Goal: Task Accomplishment & Management: Manage account settings

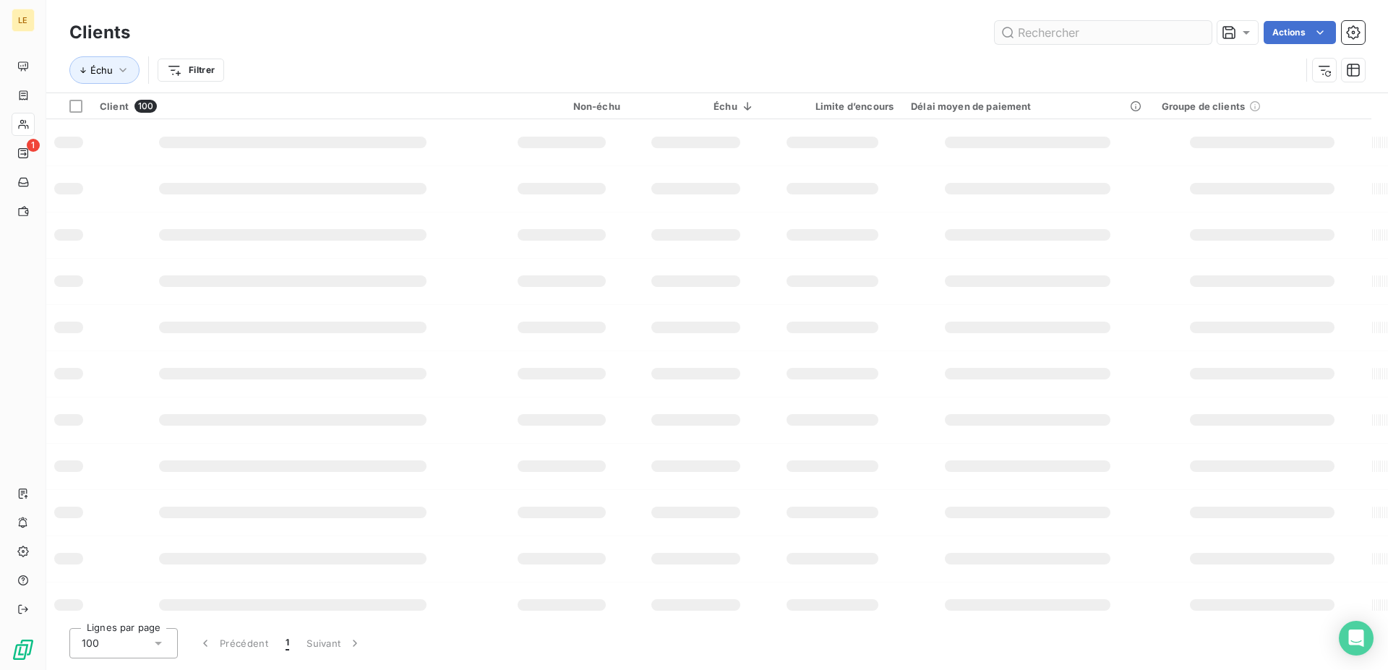
click at [1007, 31] on input "text" at bounding box center [1102, 32] width 217 height 23
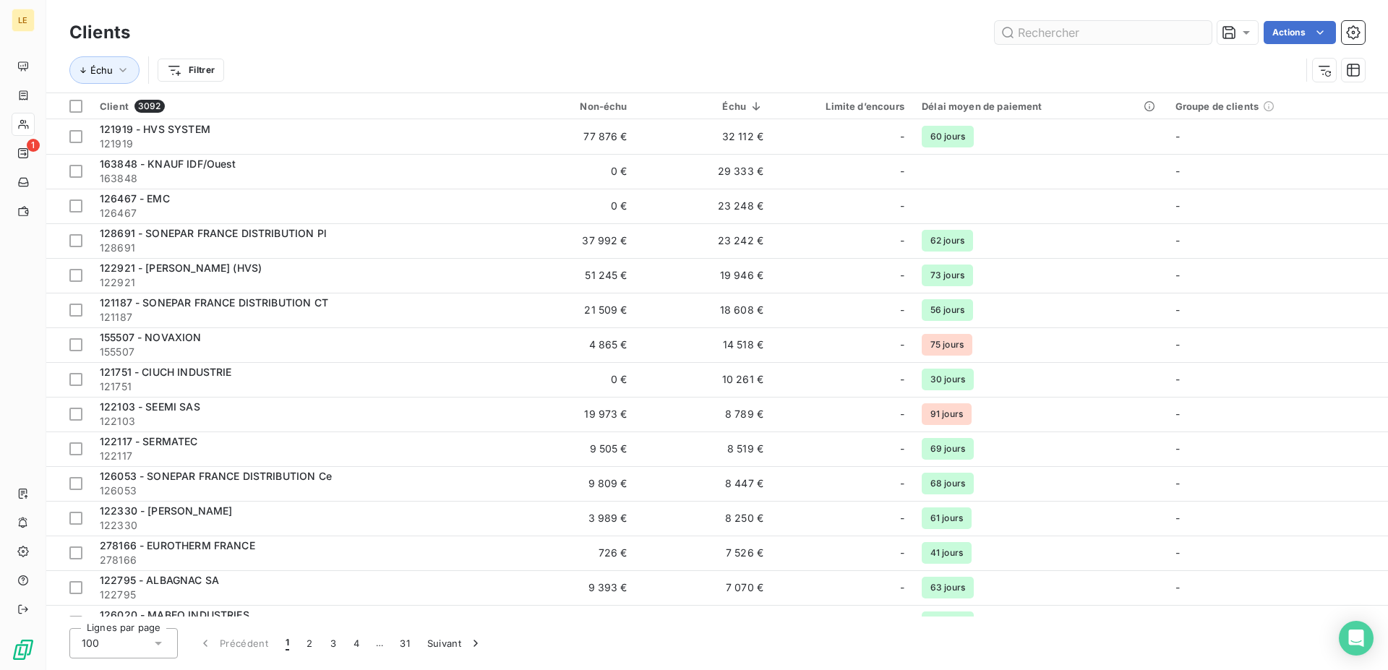
click at [1077, 32] on input "text" at bounding box center [1102, 32] width 217 height 23
click at [1002, 43] on input "text" at bounding box center [1102, 32] width 217 height 23
click at [1023, 30] on input "text" at bounding box center [1102, 32] width 217 height 23
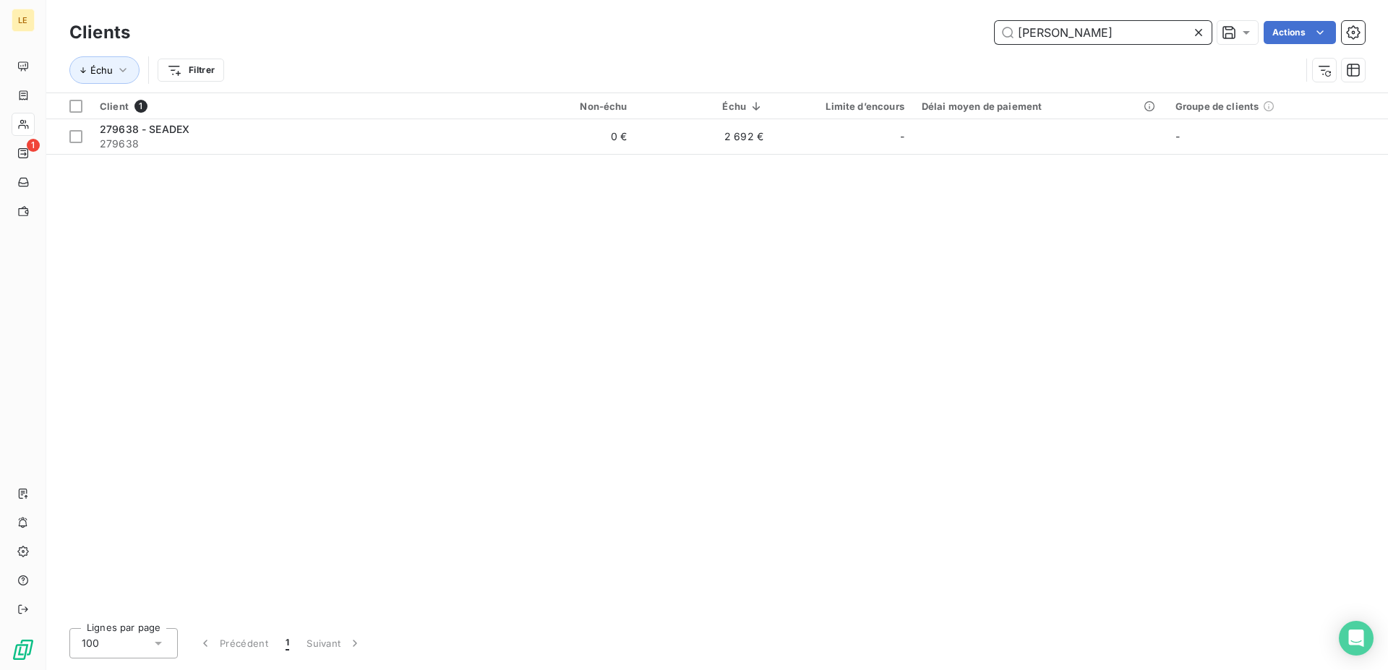
type input "[PERSON_NAME]"
click at [652, 163] on div "Client 1 Non-échu Échu Limite d’encours Délai moyen de paiement Groupe de clien…" at bounding box center [716, 354] width 1341 height 523
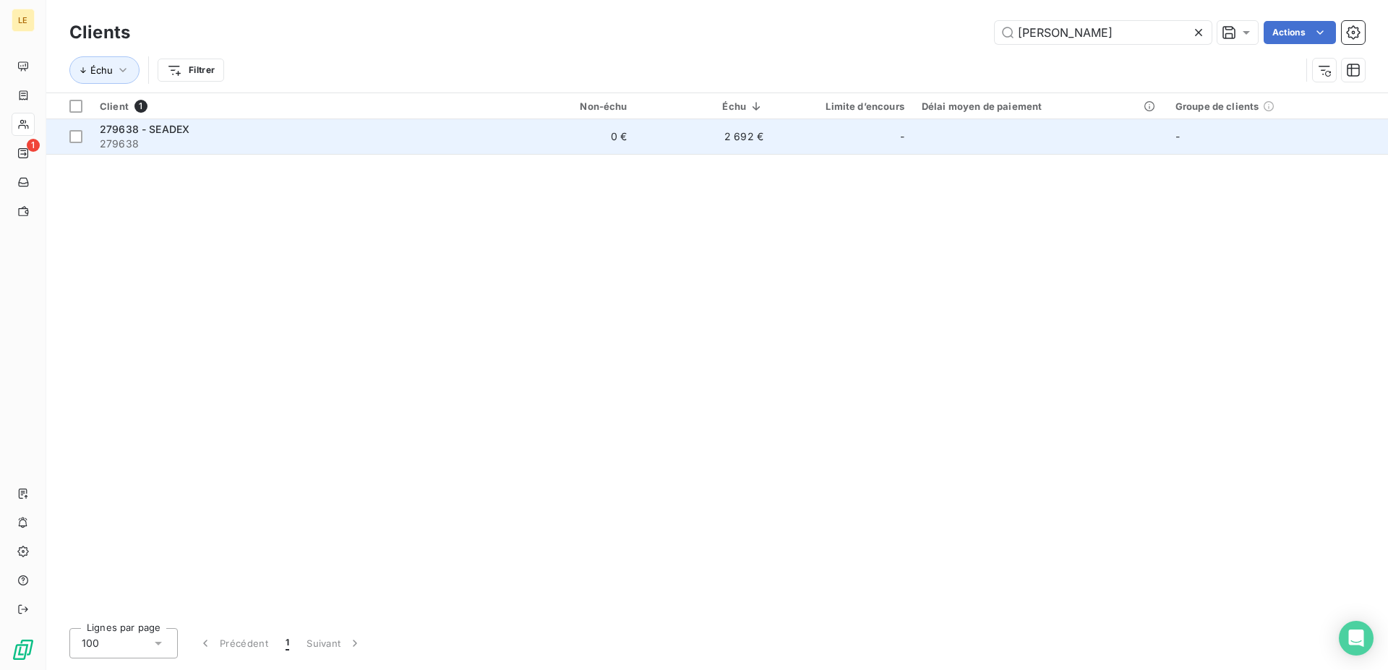
click at [652, 146] on td "2 692 €" at bounding box center [704, 136] width 136 height 35
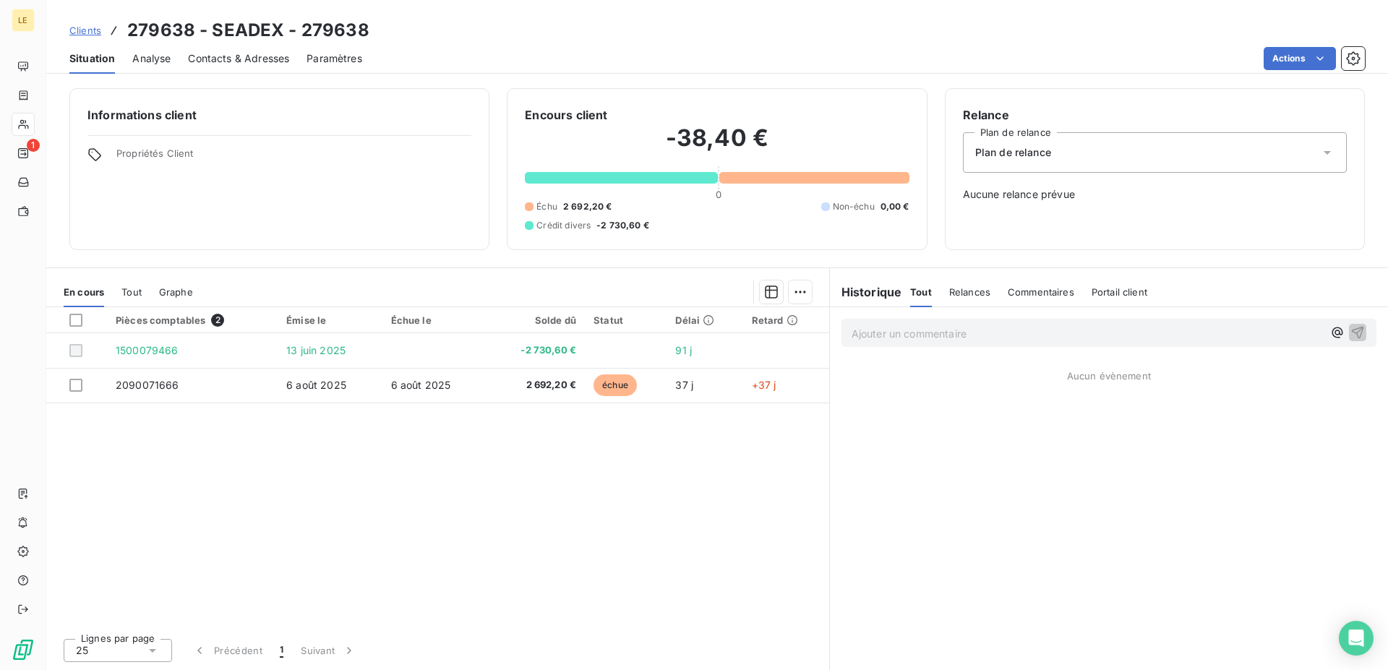
click at [265, 56] on span "Contacts & Adresses" at bounding box center [238, 58] width 101 height 14
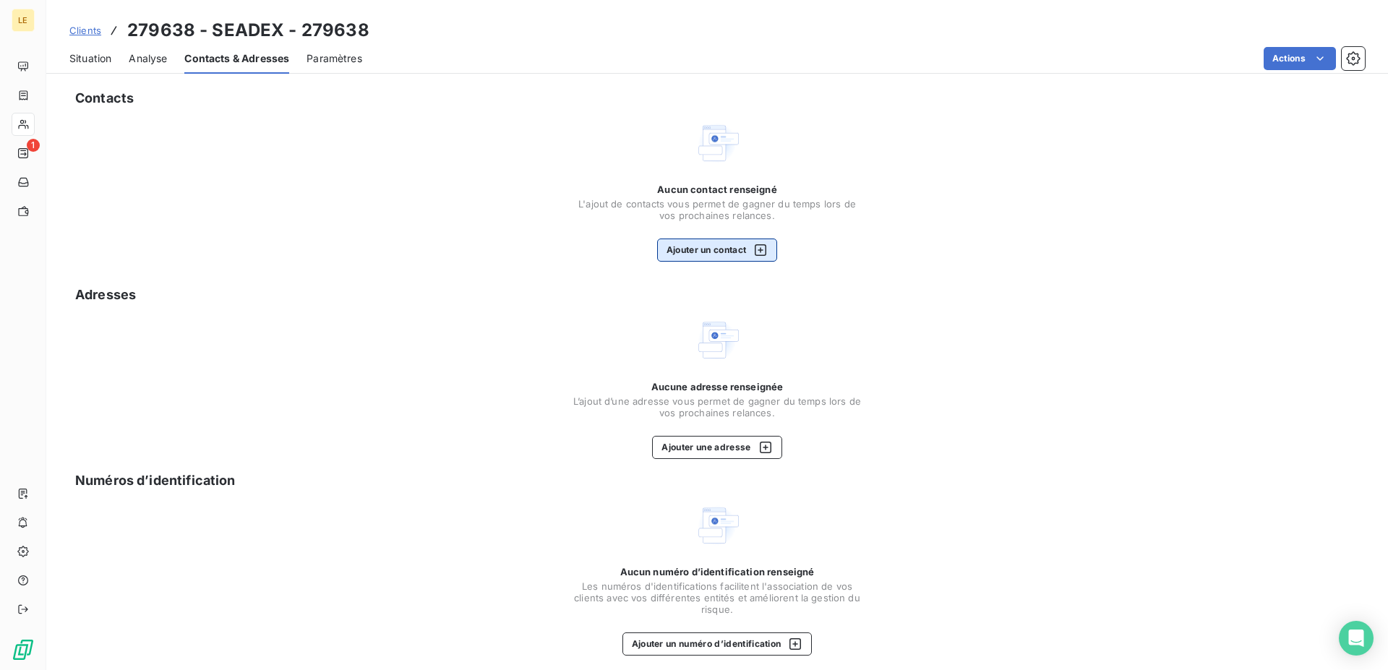
click at [728, 259] on button "Ajouter un contact" at bounding box center [717, 249] width 121 height 23
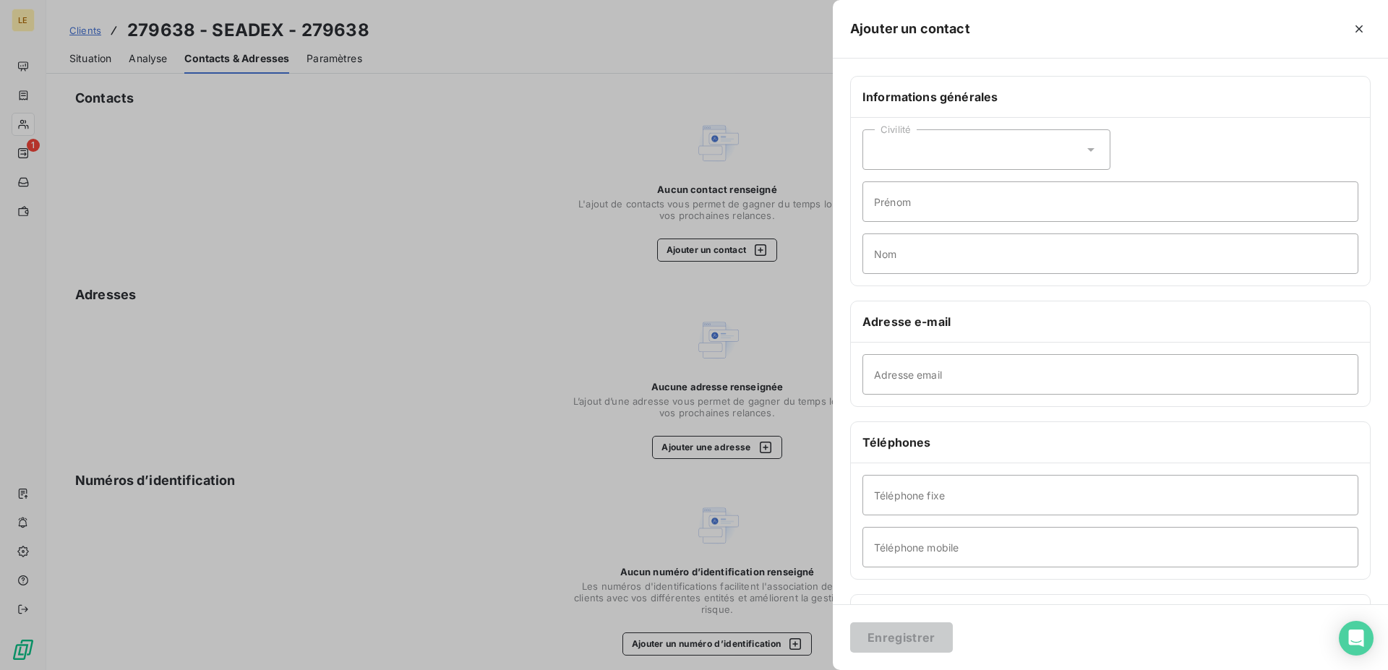
click at [880, 275] on div "Civilité Prénom Nom" at bounding box center [1110, 202] width 519 height 168
click at [912, 371] on input "Adresse email" at bounding box center [1110, 374] width 496 height 40
type input "[EMAIL_ADDRESS][DOMAIN_NAME]"
click at [877, 645] on button "Enregistrer" at bounding box center [901, 637] width 103 height 30
